Goal: Communication & Community: Participate in discussion

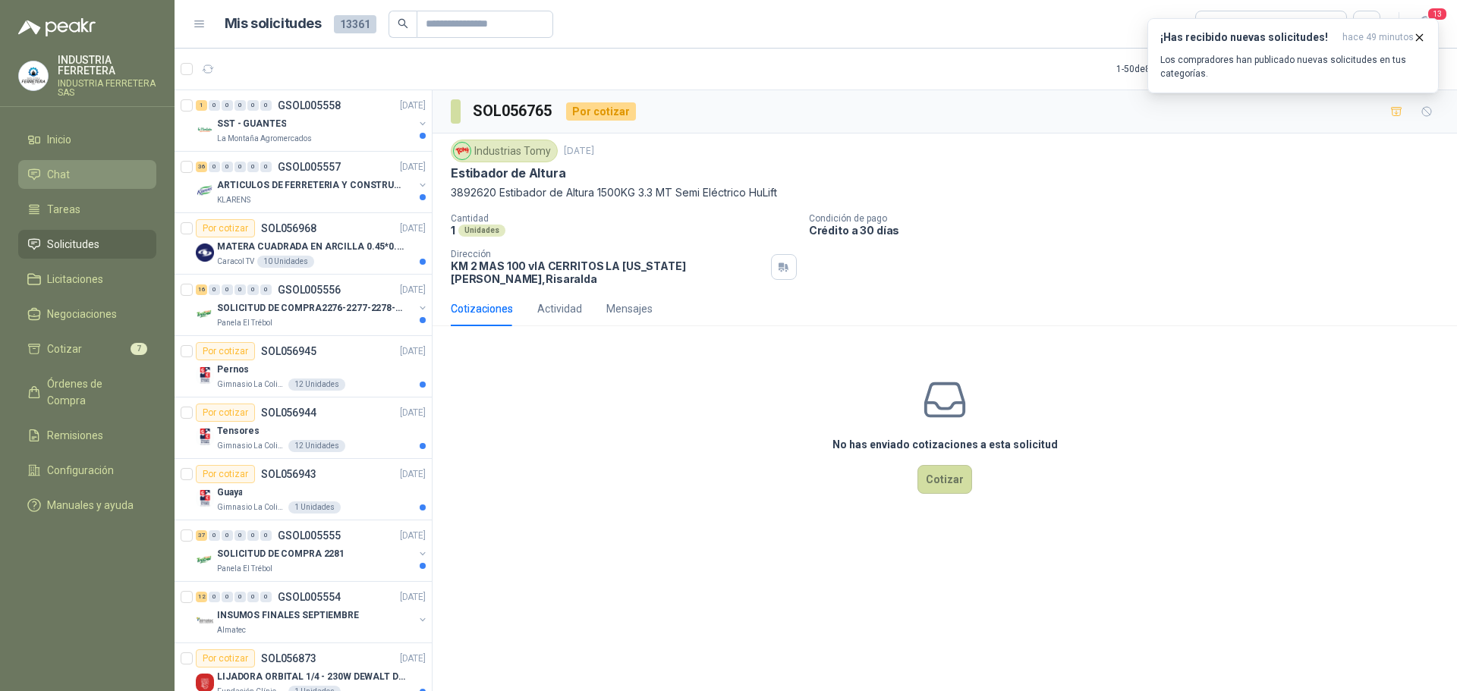
click at [82, 177] on li "Chat" at bounding box center [87, 174] width 120 height 17
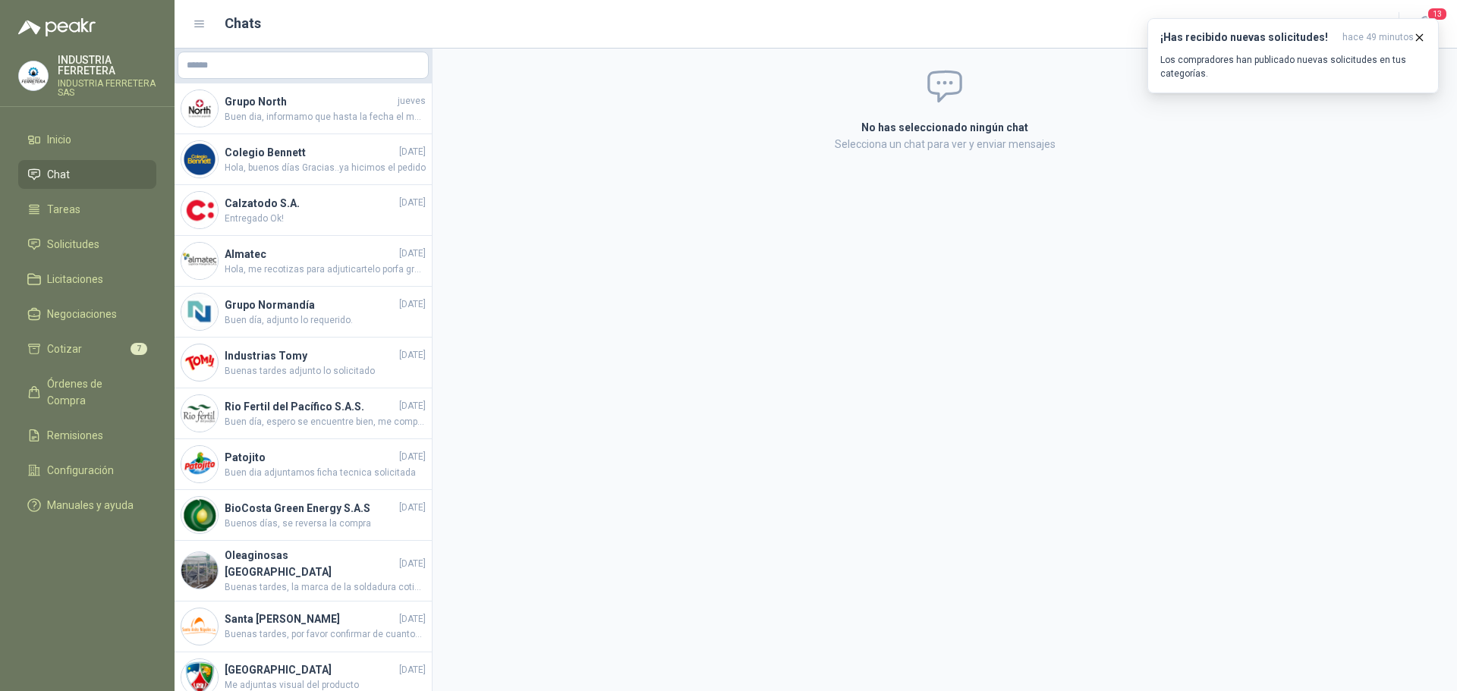
click at [57, 170] on span "Chat" at bounding box center [58, 174] width 23 height 17
click at [117, 344] on li "Cotizar 7" at bounding box center [87, 349] width 120 height 17
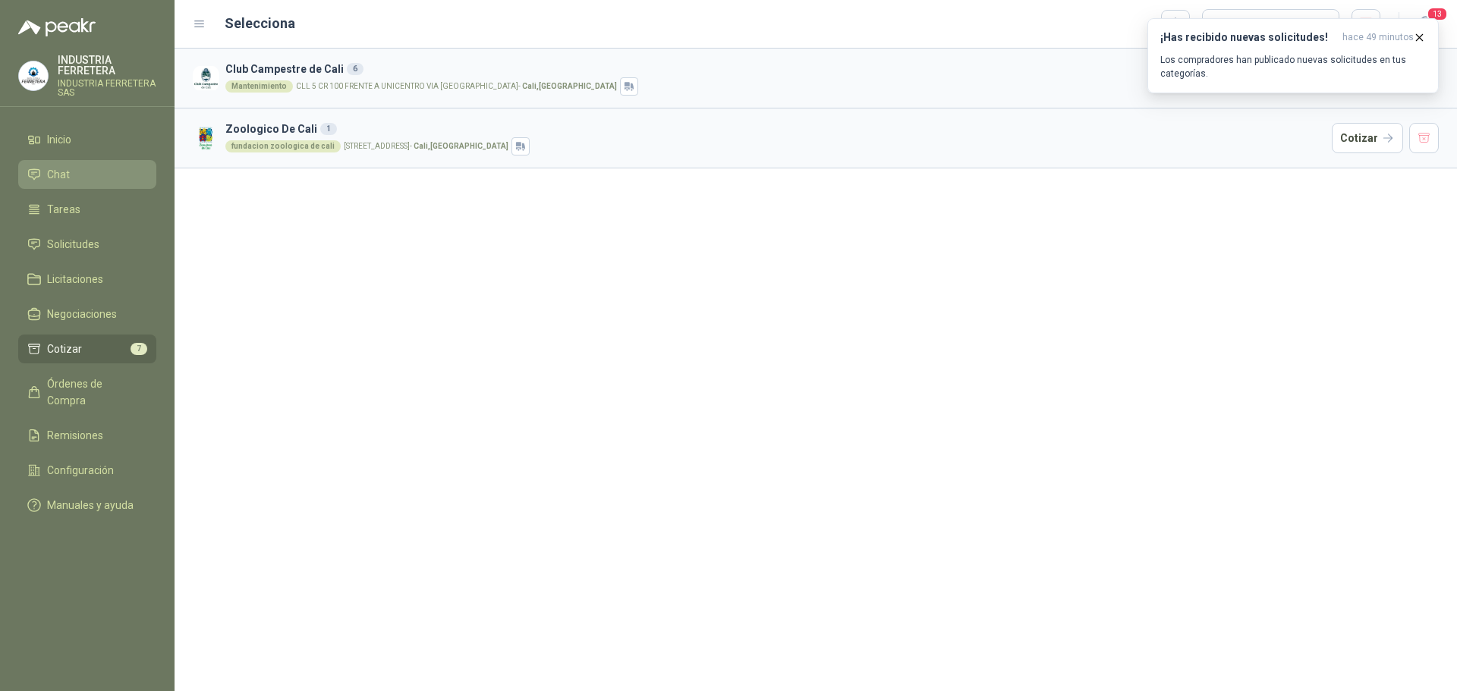
click at [64, 179] on span "Chat" at bounding box center [58, 174] width 23 height 17
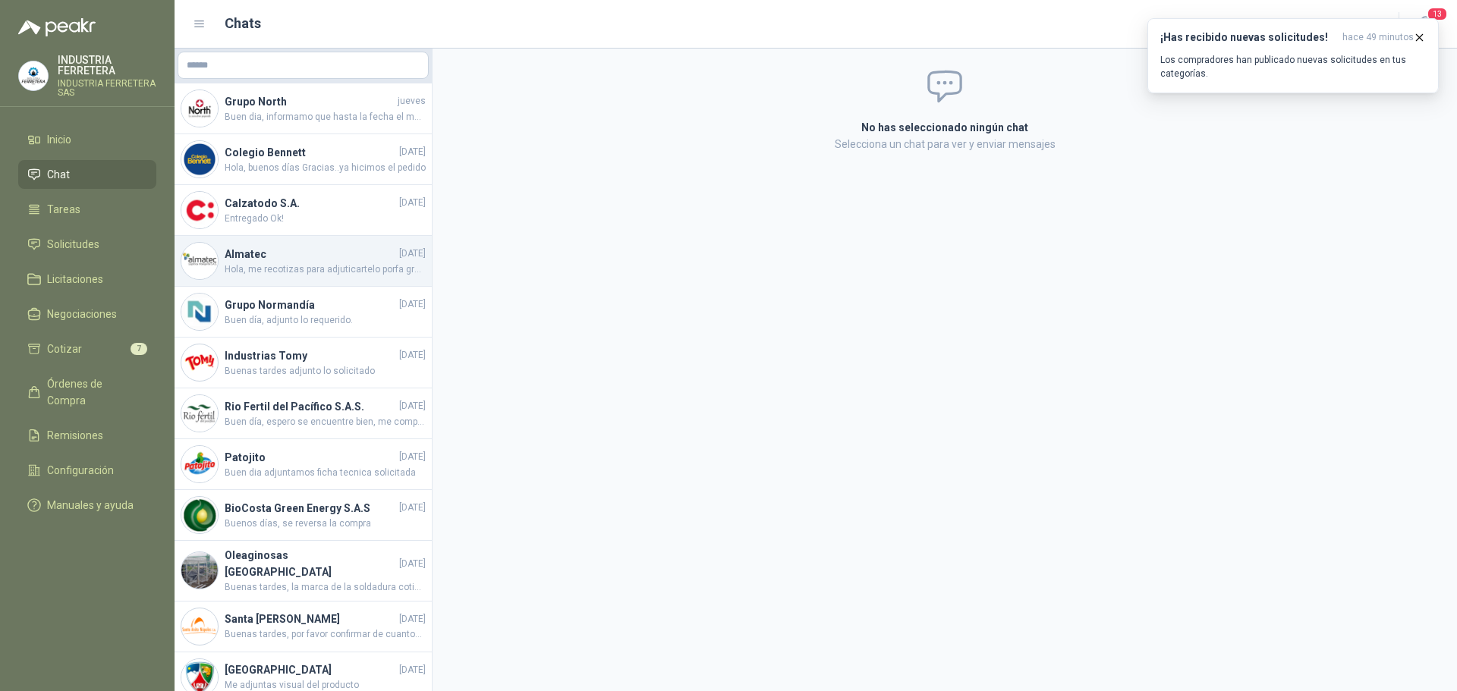
click at [338, 276] on span "Hola, me recotizas para adjuticartelo porfa gracias" at bounding box center [325, 270] width 201 height 14
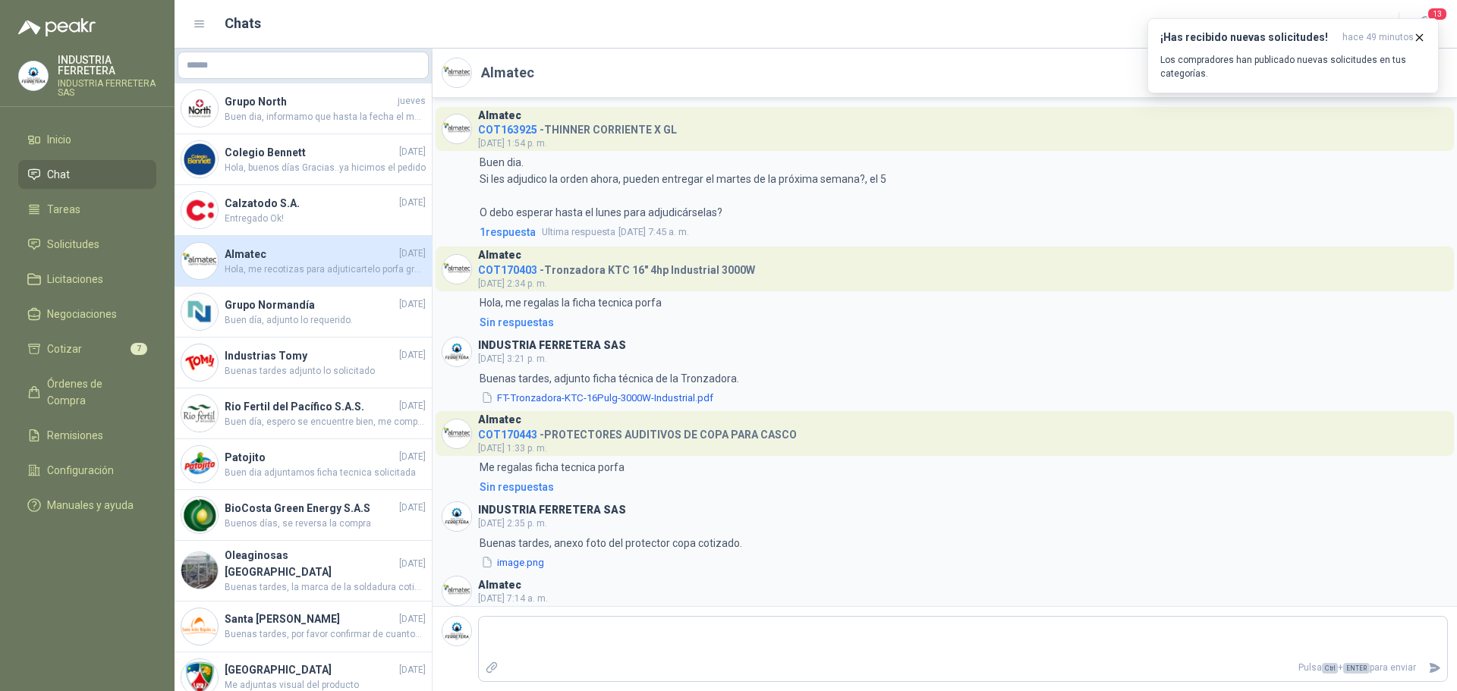
scroll to position [210, 0]
